Goal: Task Accomplishment & Management: Complete application form

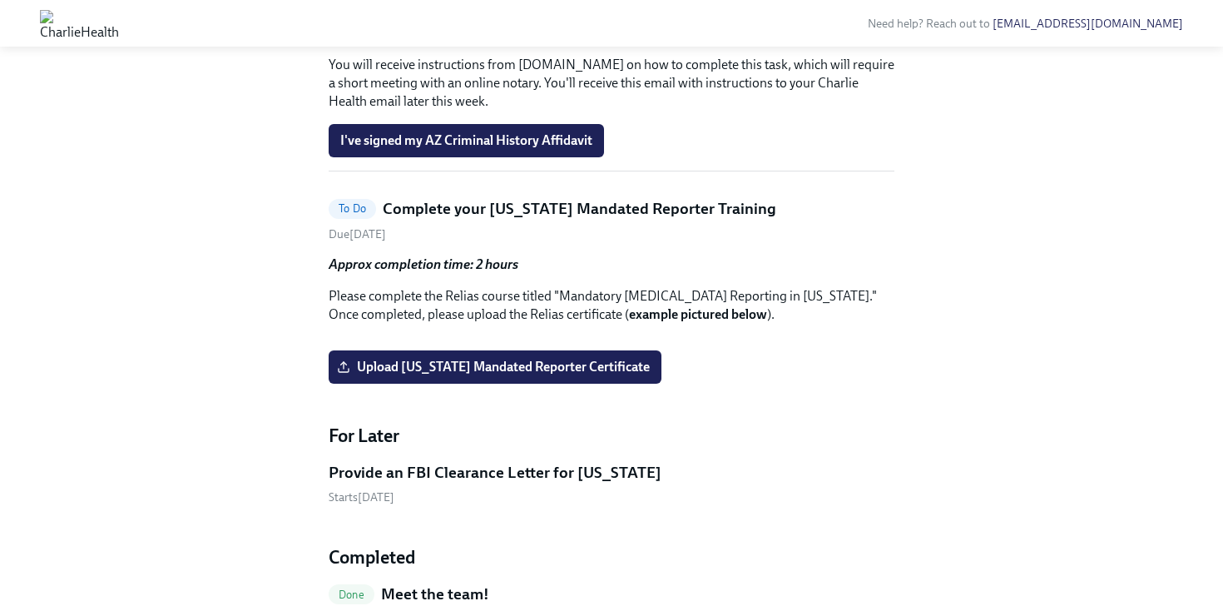
scroll to position [1181, 0]
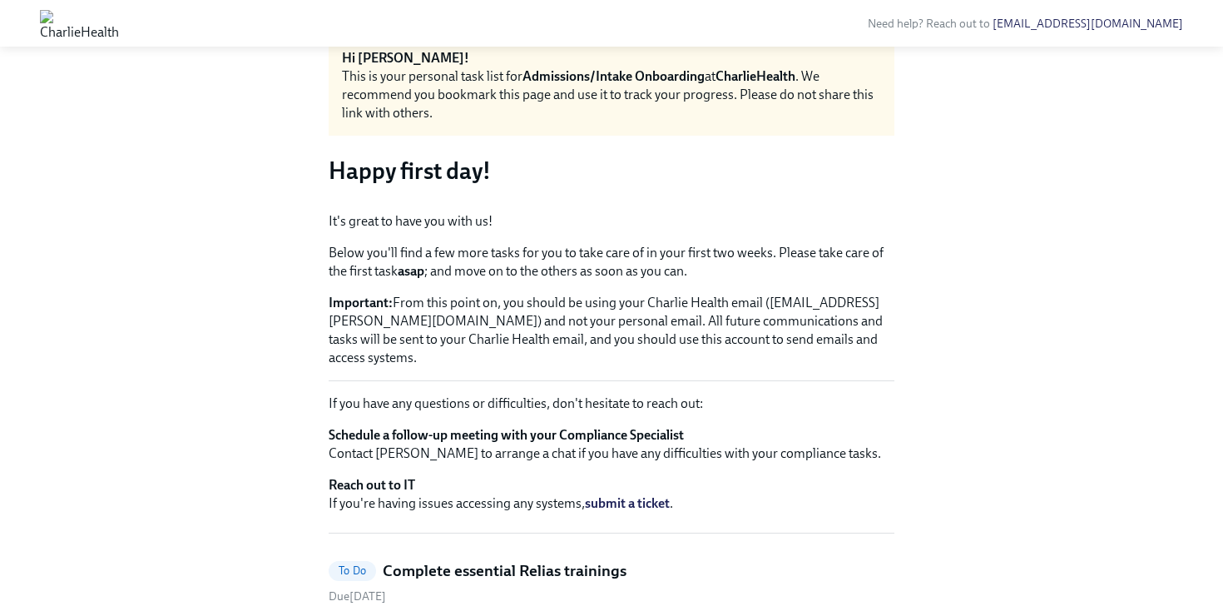
scroll to position [57, 0]
